Goal: Task Accomplishment & Management: Use online tool/utility

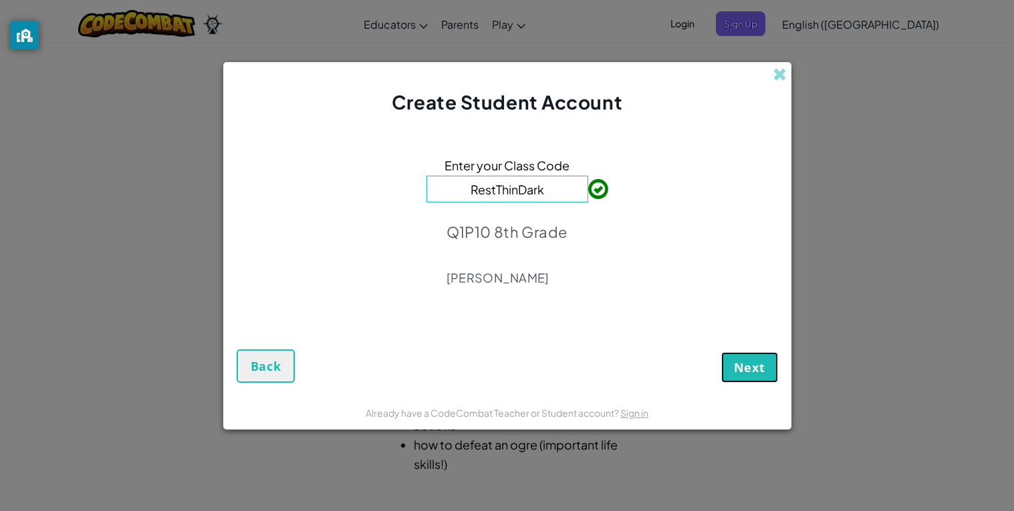
click at [739, 366] on span "Next" at bounding box center [749, 368] width 31 height 16
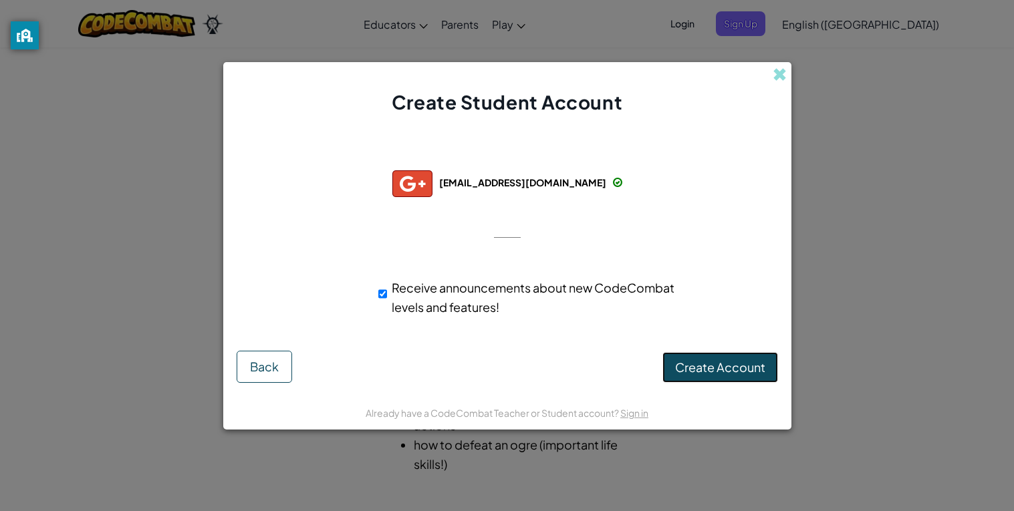
click at [711, 380] on button "Create Account" at bounding box center [720, 367] width 116 height 31
click at [502, 231] on div at bounding box center [507, 237] width 27 height 27
click at [723, 368] on button "Create Account" at bounding box center [720, 367] width 116 height 31
click at [9, 362] on div "Create Student Account Successfully connected with: ec3622@k12.sd.us ec3622@k12…" at bounding box center [507, 255] width 1014 height 511
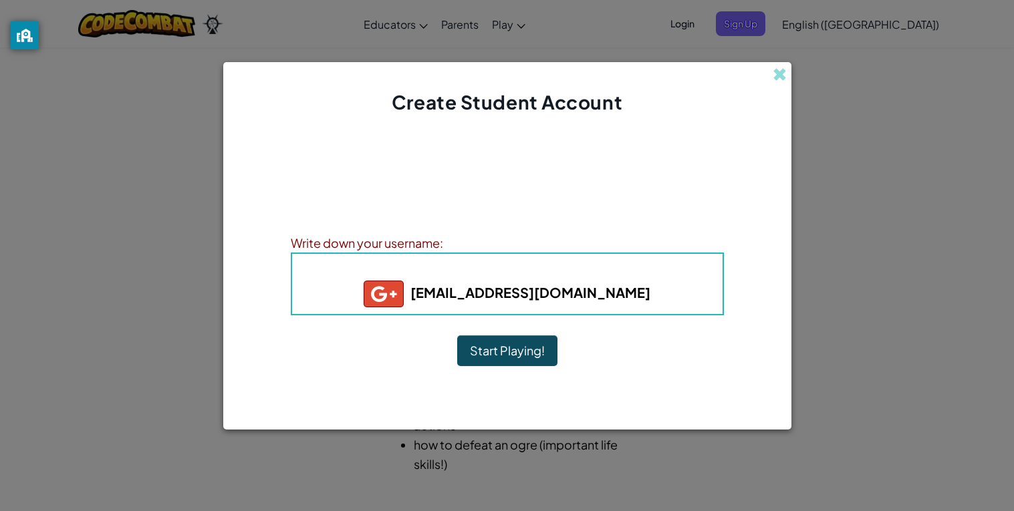
click at [514, 355] on button "Start Playing!" at bounding box center [507, 351] width 100 height 31
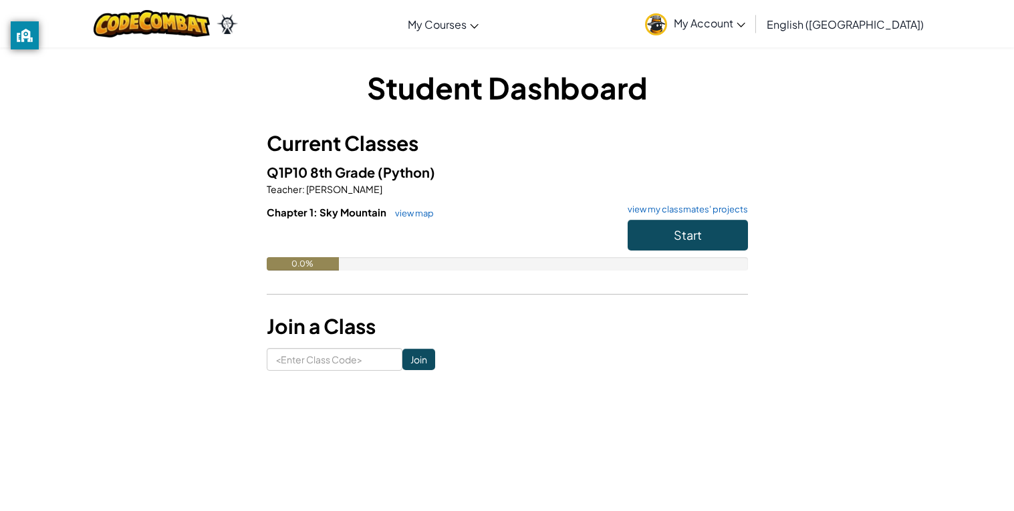
click at [667, 25] on img at bounding box center [656, 24] width 22 height 22
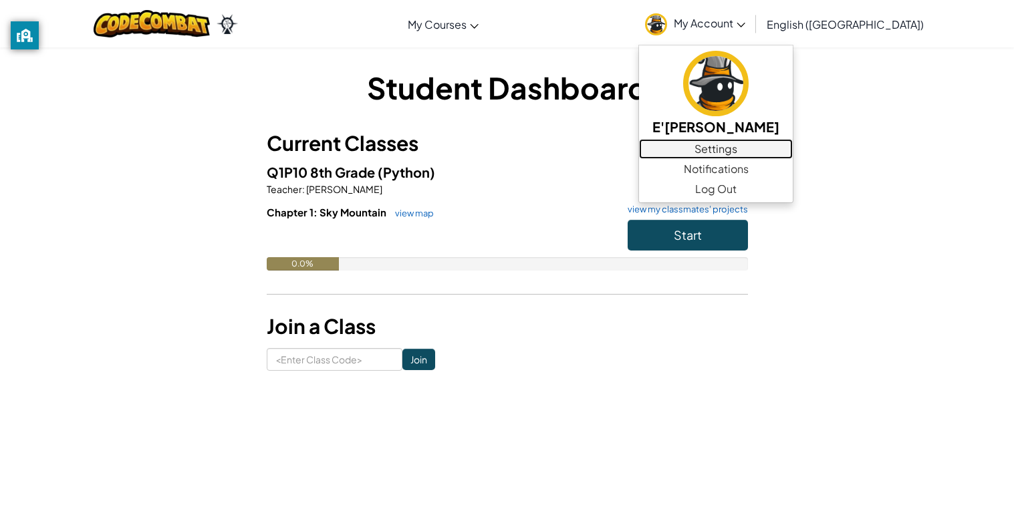
click at [769, 148] on link "Settings" at bounding box center [716, 149] width 154 height 20
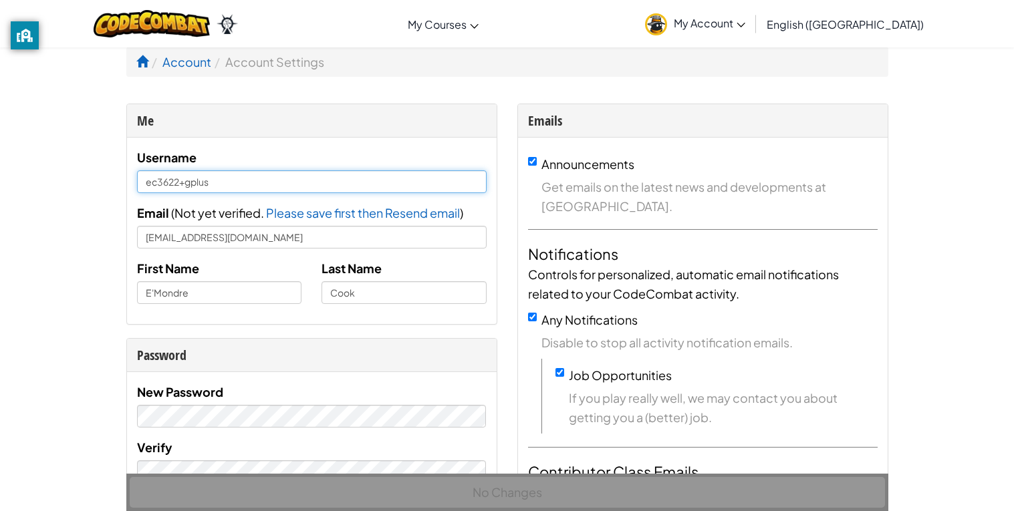
drag, startPoint x: 205, startPoint y: 180, endPoint x: 136, endPoint y: 177, distance: 69.6
click at [137, 177] on input "ec3622+gplus" at bounding box center [312, 181] width 350 height 23
type input "s"
type input "QEC_Alt"
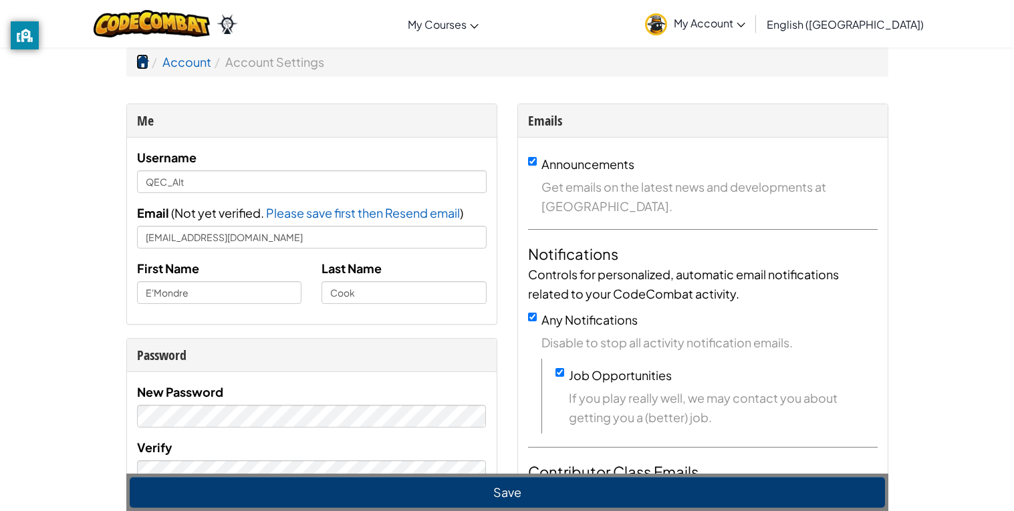
click at [146, 60] on span at bounding box center [142, 61] width 12 height 12
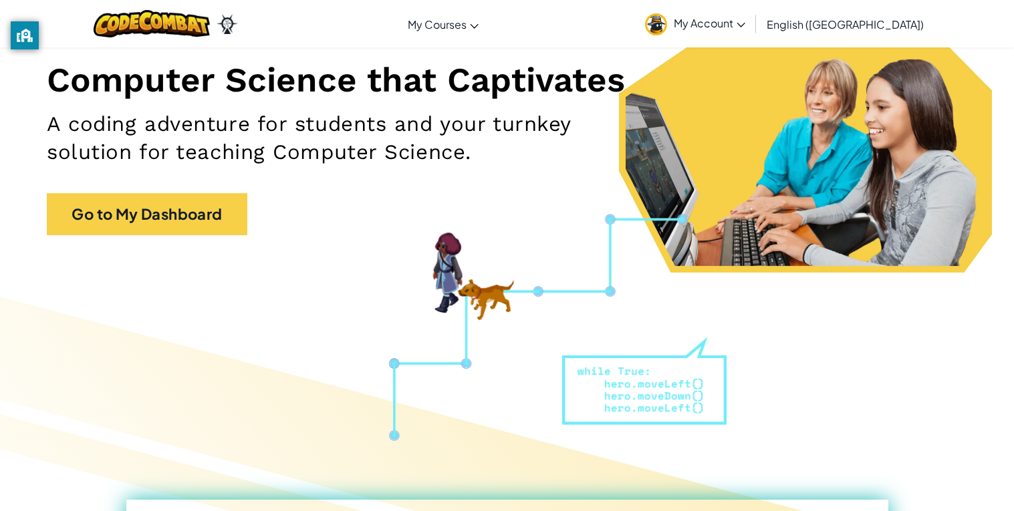
scroll to position [178, 0]
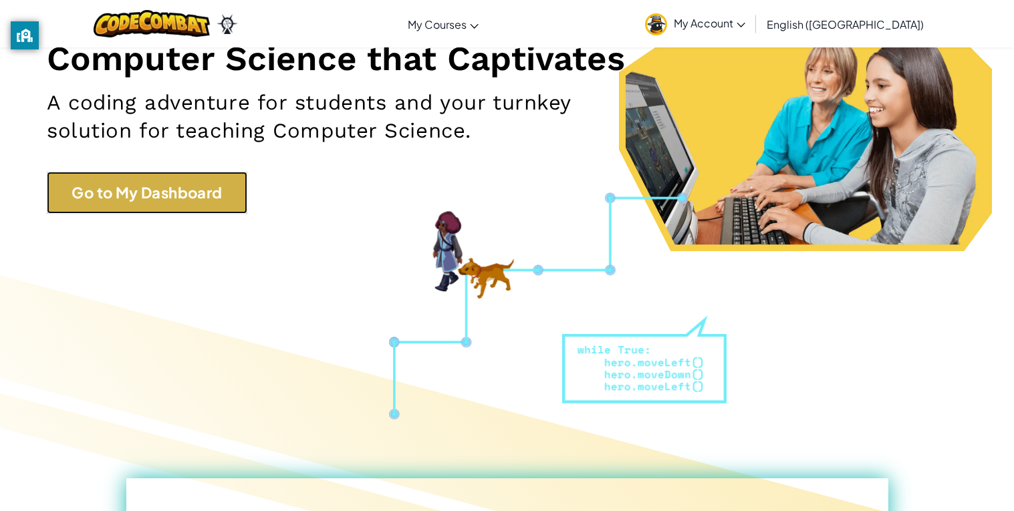
click at [164, 201] on link "Go to My Dashboard" at bounding box center [147, 193] width 201 height 42
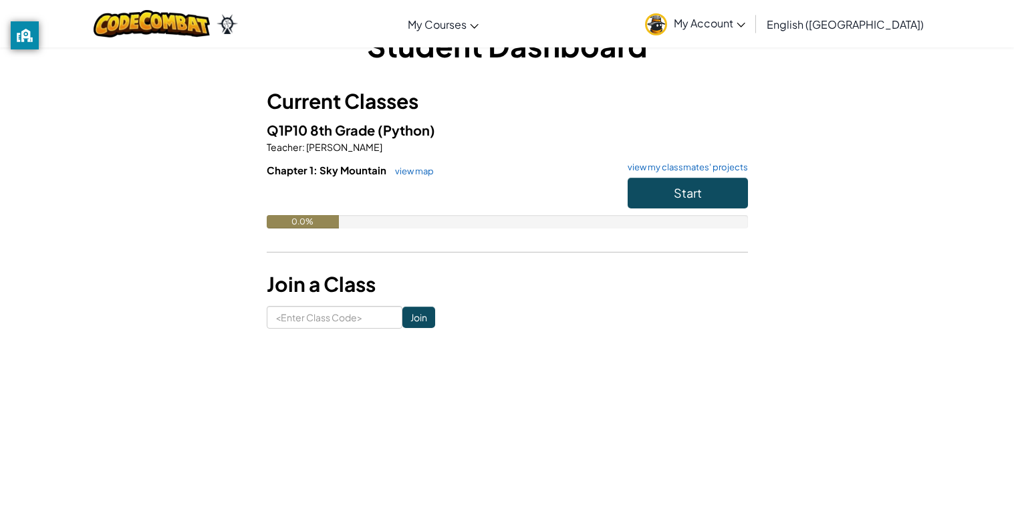
scroll to position [41, 0]
click at [683, 195] on span "Start" at bounding box center [688, 193] width 28 height 15
